Goal: Task Accomplishment & Management: Manage account settings

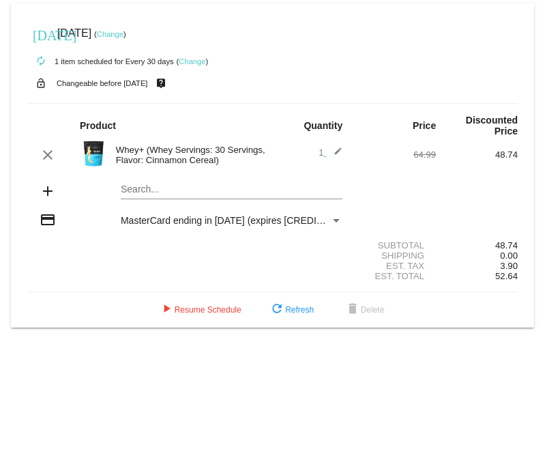
click at [339, 149] on mat-icon "edit" at bounding box center [334, 155] width 16 height 16
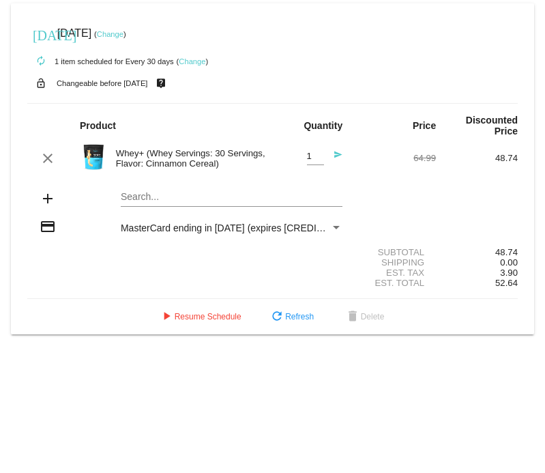
click at [199, 157] on div "Whey+ (Whey Servings: 30 Servings, Flavor: Cinnamon Cereal)" at bounding box center [191, 158] width 164 height 20
click at [91, 160] on img at bounding box center [93, 156] width 27 height 27
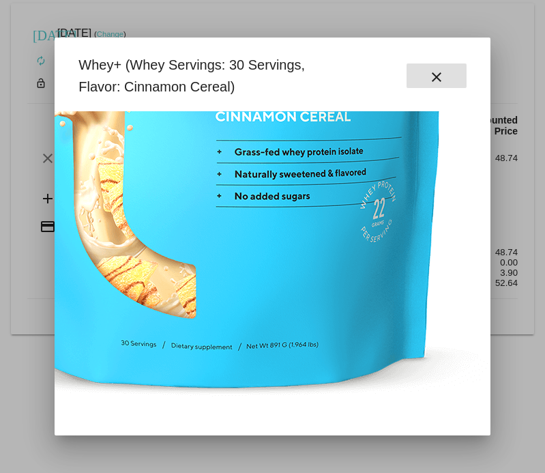
scroll to position [377, 279]
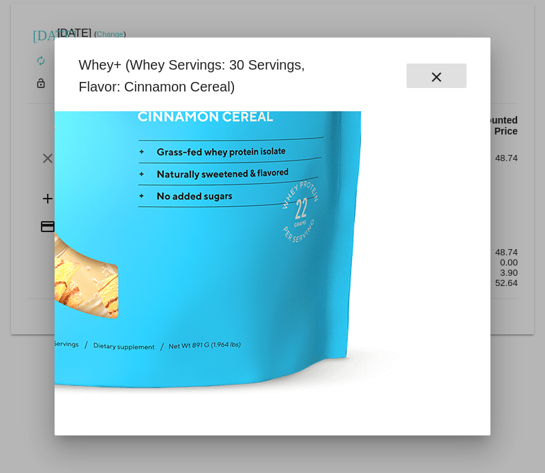
click at [435, 70] on mat-icon "close" at bounding box center [436, 77] width 16 height 16
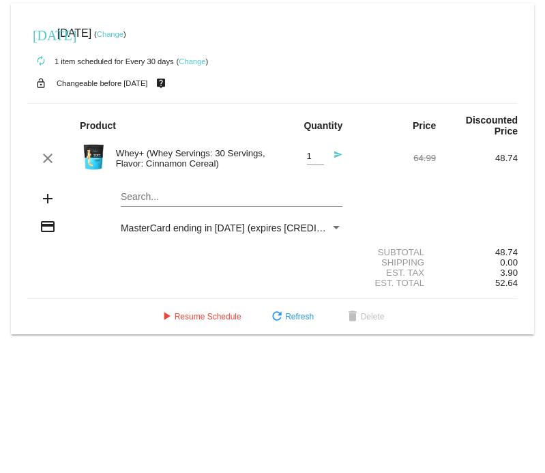
click at [223, 160] on div "Whey+ (Whey Servings: 30 Servings, Flavor: Cinnamon Cereal)" at bounding box center [191, 158] width 164 height 20
click at [179, 158] on div "Whey+ (Whey Servings: 30 Servings, Flavor: Cinnamon Cereal)" at bounding box center [191, 158] width 164 height 20
click at [47, 199] on mat-icon "add" at bounding box center [48, 198] width 16 height 16
click at [136, 201] on mat-card "[DATE] [DATE] ( Change ) autorenew 1 item scheduled for Every 30 days ( Change …" at bounding box center [272, 168] width 523 height 331
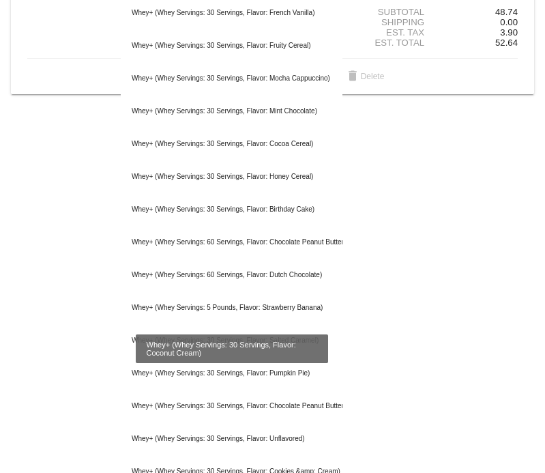
scroll to position [0, 0]
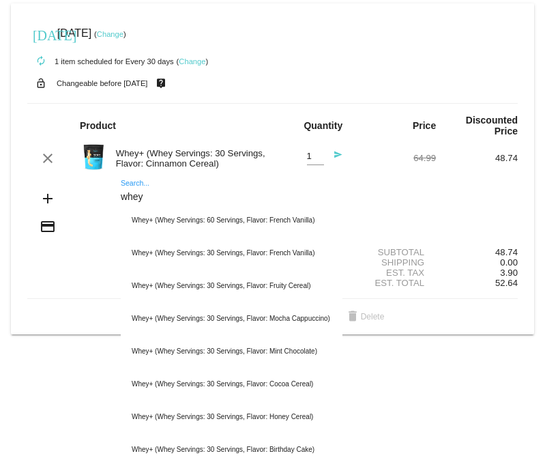
type input "whey"
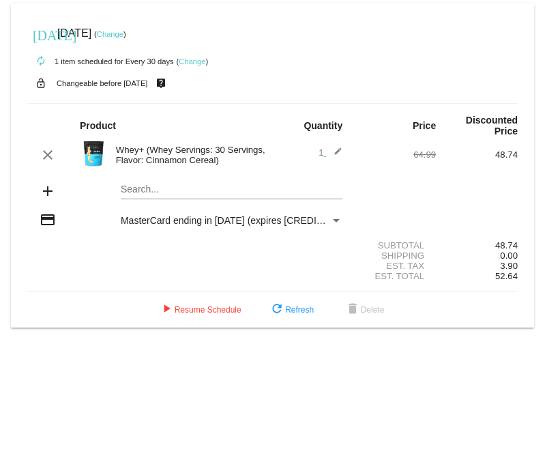
click at [238, 194] on mat-card "[DATE] [DATE] ( Change ) autorenew 1 item scheduled for Every 30 days ( Change …" at bounding box center [272, 165] width 523 height 324
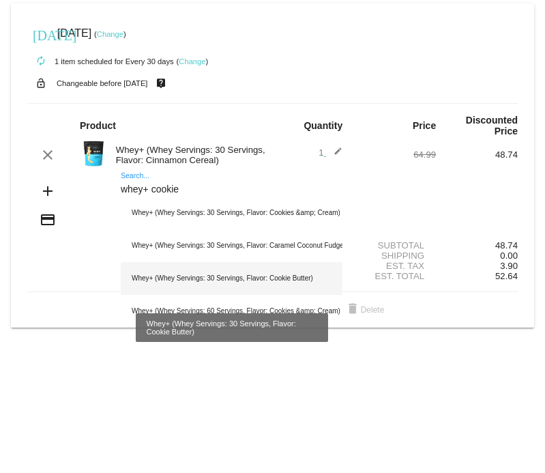
type input "whey+ cookie"
click at [305, 284] on div "Whey+ (Whey Servings: 30 Servings, Flavor: Cookie Butter)" at bounding box center [232, 278] width 222 height 33
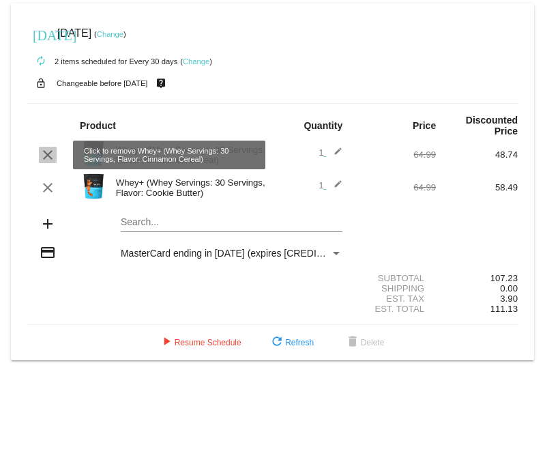
click at [50, 158] on mat-icon "clear" at bounding box center [48, 155] width 16 height 16
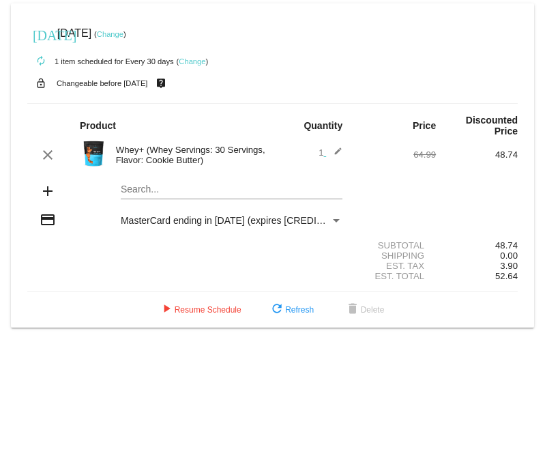
click at [123, 30] on link "Change" at bounding box center [110, 34] width 27 height 8
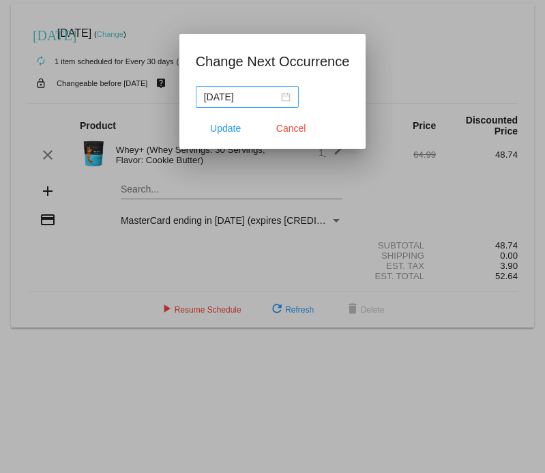
click at [274, 101] on div "2025-08-10" at bounding box center [247, 96] width 87 height 15
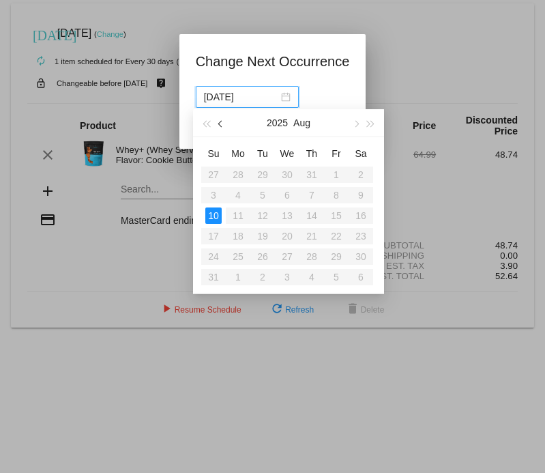
click at [221, 126] on span "button" at bounding box center [221, 124] width 7 height 7
click at [353, 121] on button "button" at bounding box center [355, 122] width 15 height 27
click at [222, 123] on span "button" at bounding box center [221, 124] width 7 height 7
click at [358, 125] on button "button" at bounding box center [355, 122] width 15 height 27
click at [355, 78] on mat-dialog-container "Change Next Occurrence 2025-08-10 Update Cancel" at bounding box center [272, 91] width 187 height 115
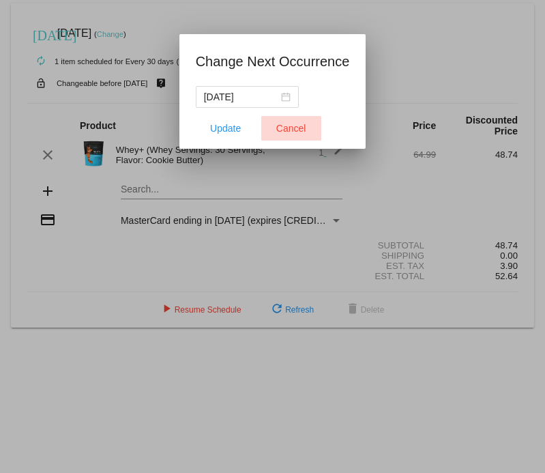
click at [282, 135] on button "Cancel" at bounding box center [291, 128] width 60 height 25
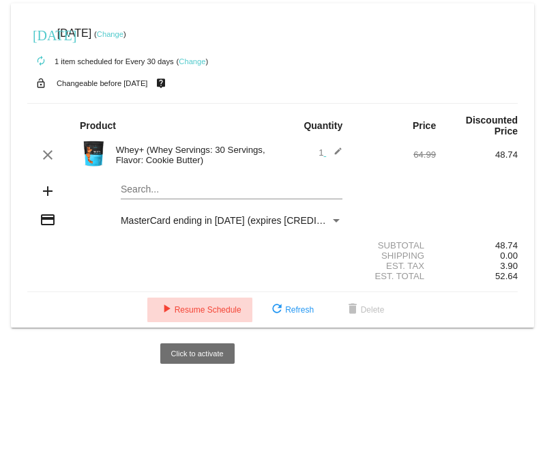
click at [209, 312] on span "play_arrow Resume Schedule" at bounding box center [199, 310] width 83 height 10
click at [215, 315] on span "play_arrow Resume Schedule" at bounding box center [199, 310] width 83 height 10
